Goal: Navigation & Orientation: Find specific page/section

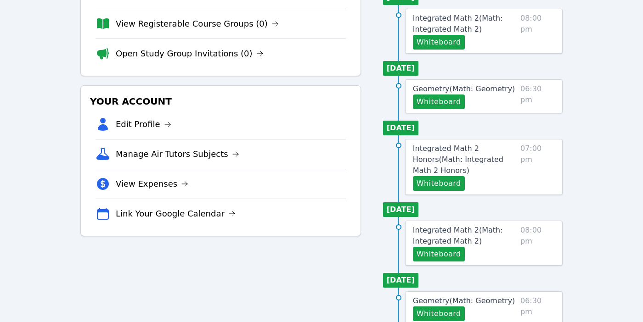
scroll to position [128, 0]
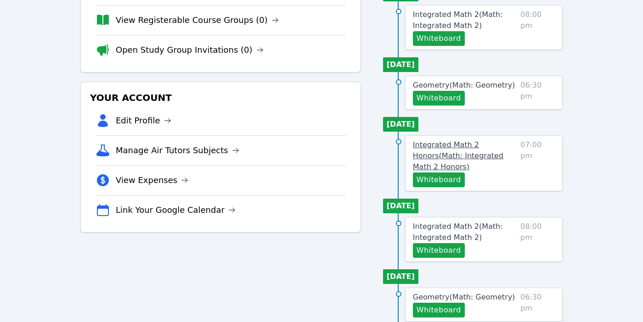
click at [456, 142] on span "Integrated Math 2 Honors ( Math: Integrated Math 2 Honors )" at bounding box center [458, 155] width 90 height 31
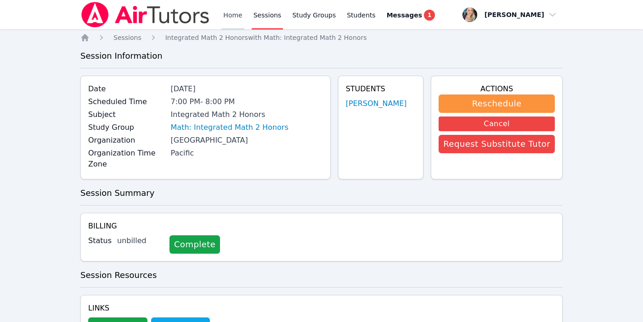
click at [226, 15] on link "Home" at bounding box center [232, 14] width 22 height 29
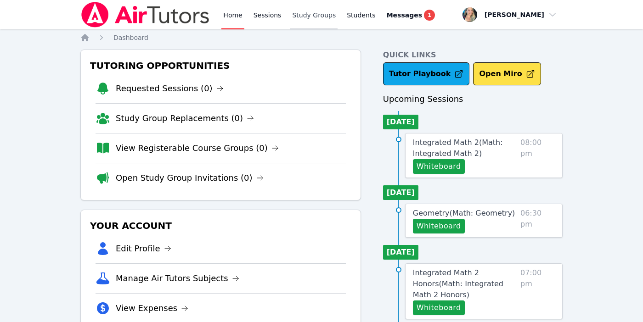
click at [321, 11] on link "Study Groups" at bounding box center [313, 14] width 47 height 29
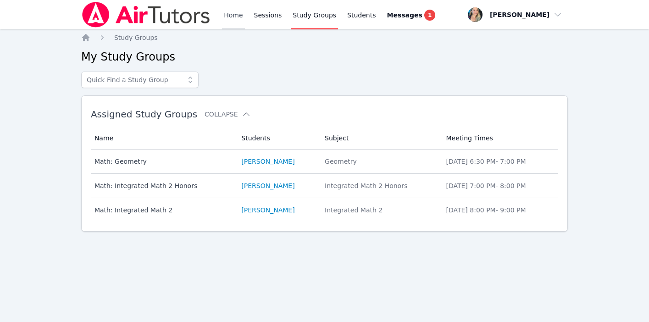
click at [229, 16] on link "Home" at bounding box center [233, 14] width 22 height 29
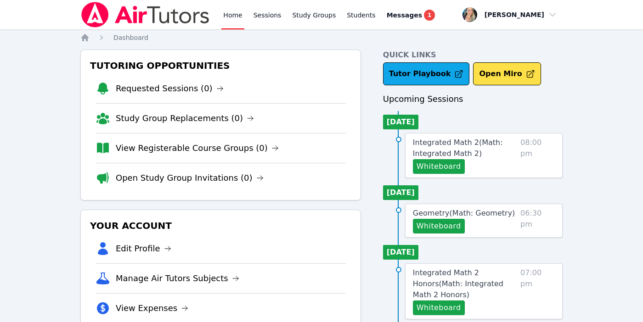
click at [223, 12] on link "Home" at bounding box center [232, 14] width 22 height 29
click at [240, 17] on link "Home" at bounding box center [232, 14] width 22 height 29
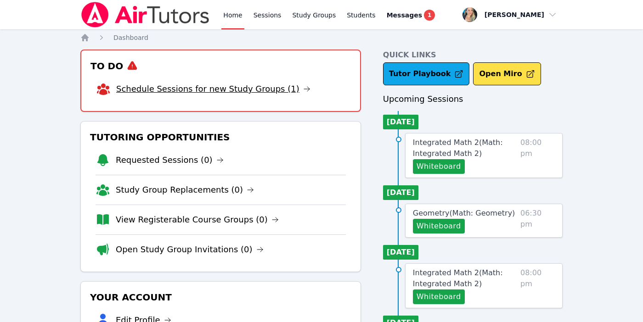
click at [264, 86] on link "Schedule Sessions for new Study Groups (1)" at bounding box center [213, 89] width 194 height 13
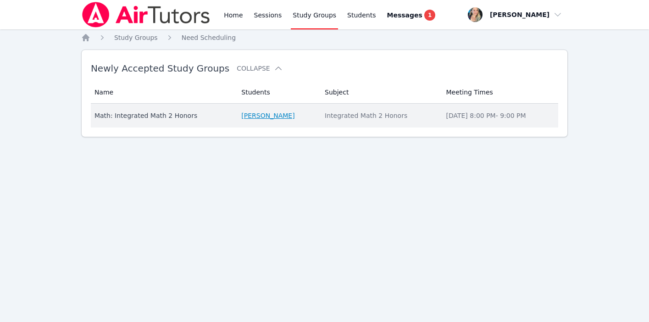
click at [281, 116] on link "[PERSON_NAME]" at bounding box center [267, 115] width 53 height 9
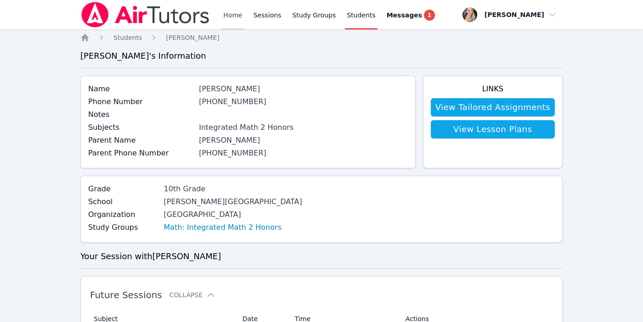
click at [229, 12] on link "Home" at bounding box center [232, 14] width 22 height 29
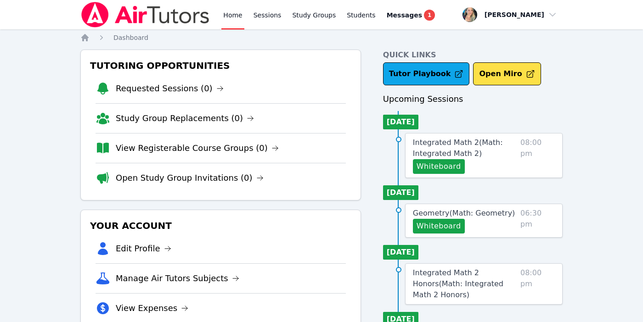
click at [234, 9] on link "Home" at bounding box center [232, 14] width 22 height 29
click at [233, 15] on link "Home" at bounding box center [232, 14] width 22 height 29
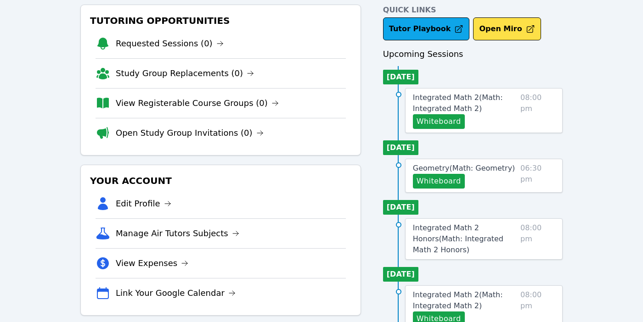
scroll to position [44, 0]
